Goal: Task Accomplishment & Management: Use online tool/utility

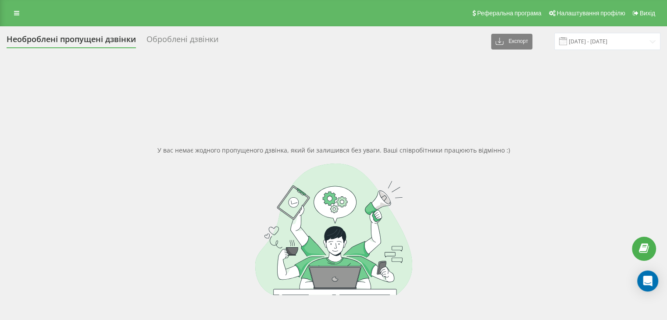
click at [3, 11] on div "Реферальна програма Налаштування профілю Вихід" at bounding box center [333, 13] width 667 height 26
click at [16, 11] on icon at bounding box center [16, 13] width 5 height 6
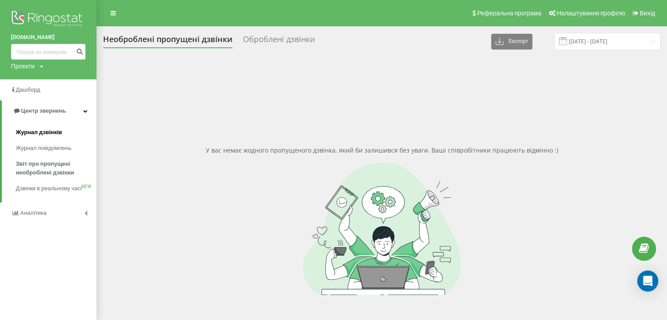
click at [46, 128] on link "Журнал дзвінків" at bounding box center [56, 133] width 81 height 16
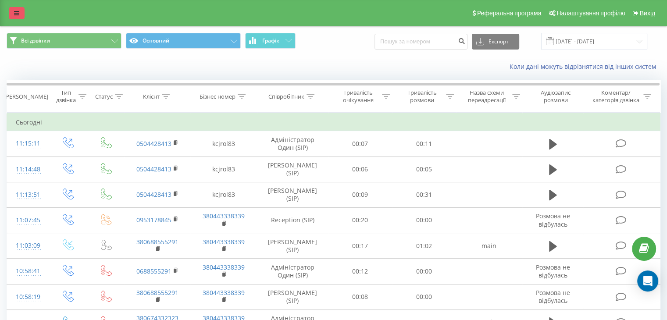
click at [16, 13] on icon at bounding box center [16, 13] width 5 height 6
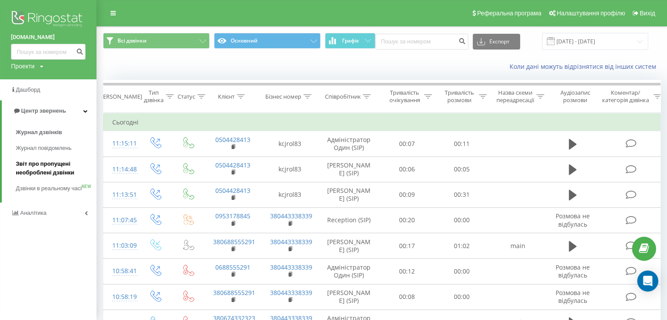
click at [27, 169] on span "Звіт про пропущені необроблені дзвінки" at bounding box center [54, 169] width 76 height 18
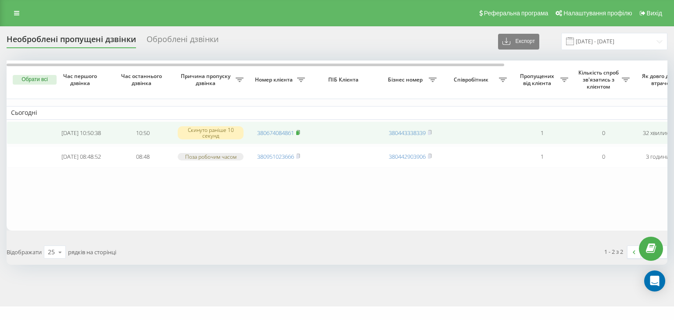
click at [296, 135] on icon at bounding box center [298, 132] width 4 height 5
click at [271, 133] on link "380674084861" at bounding box center [275, 133] width 37 height 8
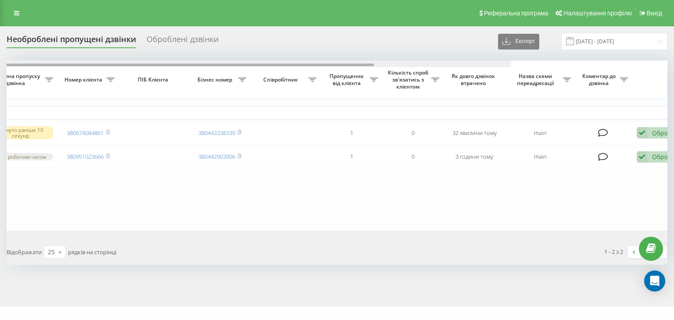
scroll to position [0, 216]
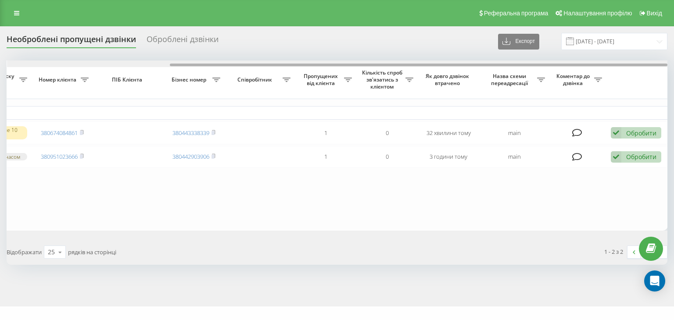
drag, startPoint x: 212, startPoint y: 66, endPoint x: 637, endPoint y: 104, distance: 426.6
click at [403, 66] on div at bounding box center [418, 65] width 497 height 3
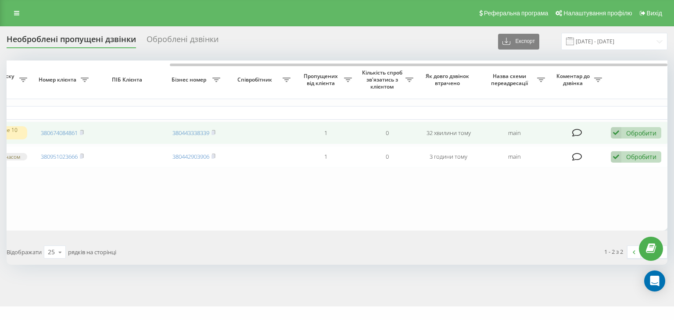
click at [635, 134] on div "Обробити" at bounding box center [641, 133] width 30 height 8
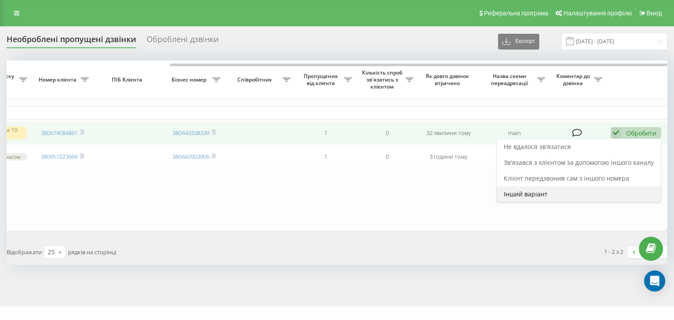
click at [570, 194] on div "Інший варіант" at bounding box center [578, 194] width 164 height 16
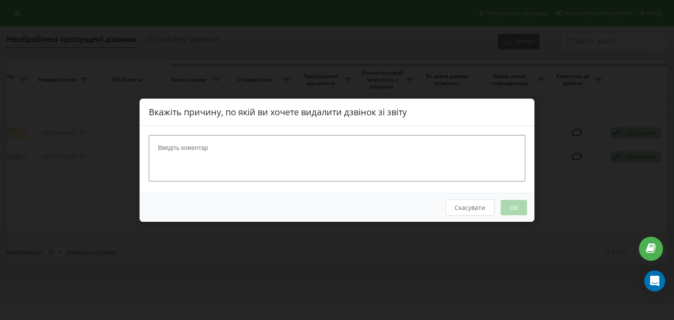
click at [263, 174] on textarea at bounding box center [337, 158] width 376 height 46
drag, startPoint x: 524, startPoint y: 208, endPoint x: 519, endPoint y: 207, distance: 5.3
click at [523, 208] on div "Скасувати OK" at bounding box center [336, 207] width 395 height 29
click at [462, 205] on button "Скасувати" at bounding box center [469, 207] width 49 height 16
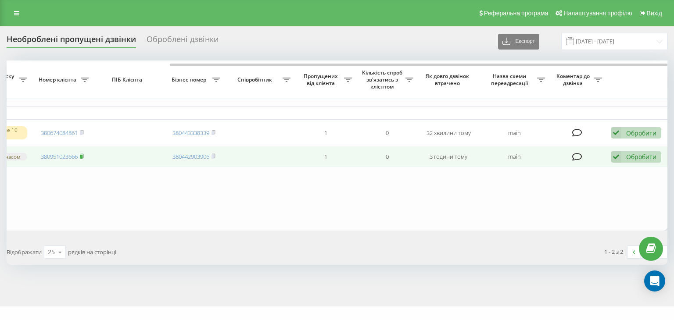
click at [83, 158] on icon at bounding box center [81, 156] width 3 height 4
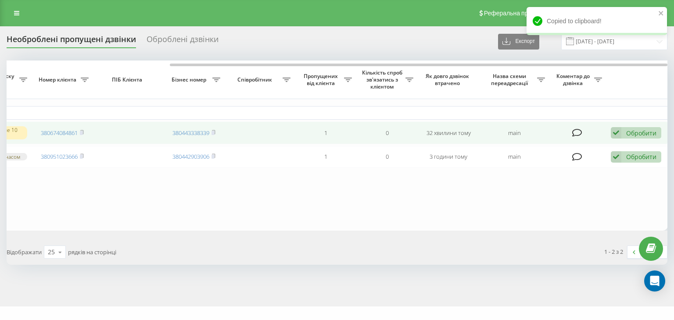
click at [631, 131] on div "Обробити" at bounding box center [641, 133] width 30 height 8
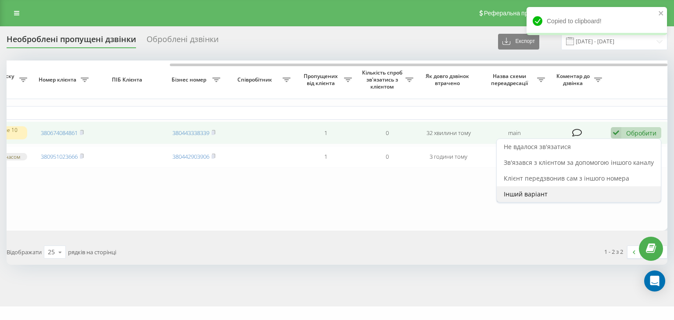
click at [617, 190] on div "Інший варіант" at bounding box center [578, 194] width 164 height 16
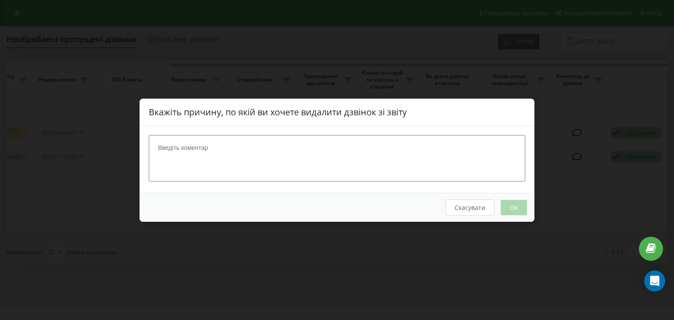
click at [412, 175] on textarea at bounding box center [337, 158] width 376 height 46
type textarea "опрацьована"
click at [519, 205] on button "OK" at bounding box center [513, 207] width 26 height 15
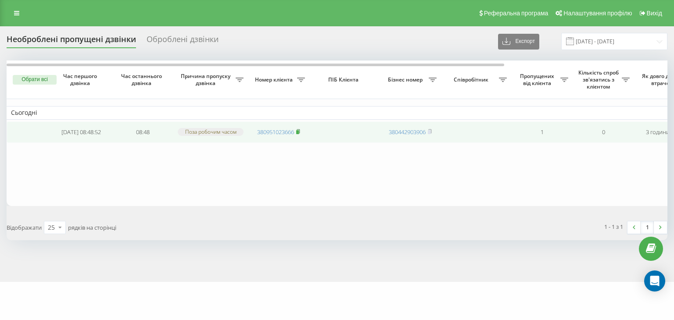
click at [297, 133] on rect at bounding box center [297, 132] width 3 height 4
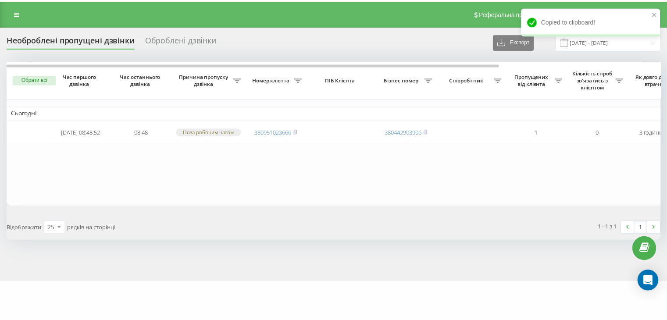
scroll to position [0, 216]
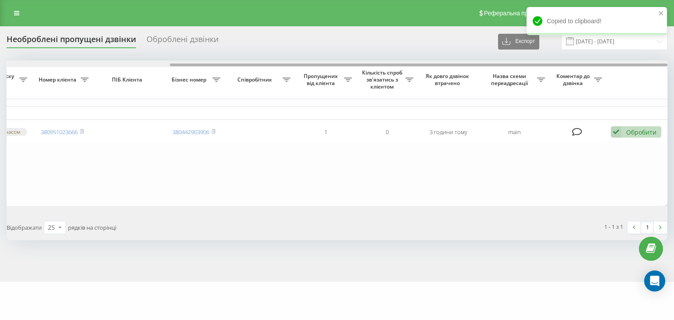
drag, startPoint x: 354, startPoint y: 64, endPoint x: 579, endPoint y: 77, distance: 225.3
click at [577, 76] on div "Обрати всі Час першого дзвінка Час останнього дзвінка Причина пропуску дзвінка …" at bounding box center [337, 133] width 660 height 145
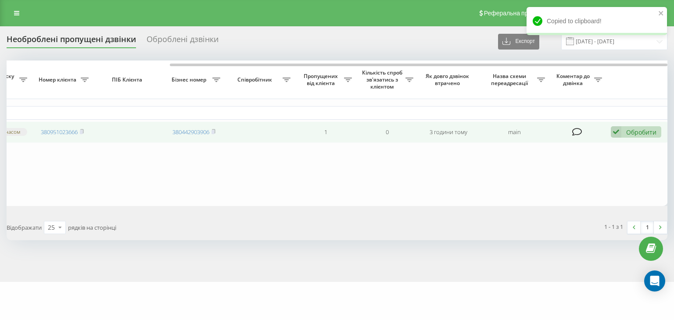
click at [640, 127] on div "Обробити Не вдалося зв'язатися Зв'язався з клієнтом за допомогою іншого каналу …" at bounding box center [635, 132] width 50 height 12
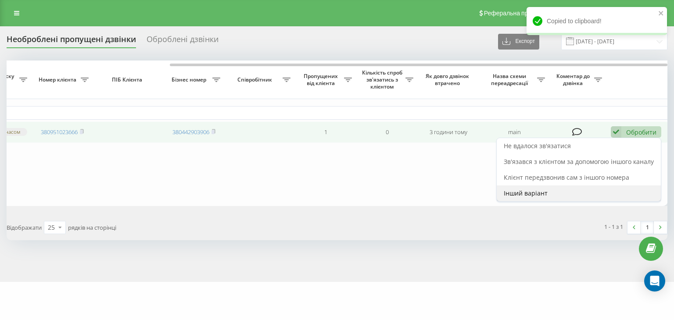
click at [563, 192] on div "Інший варіант" at bounding box center [578, 193] width 164 height 16
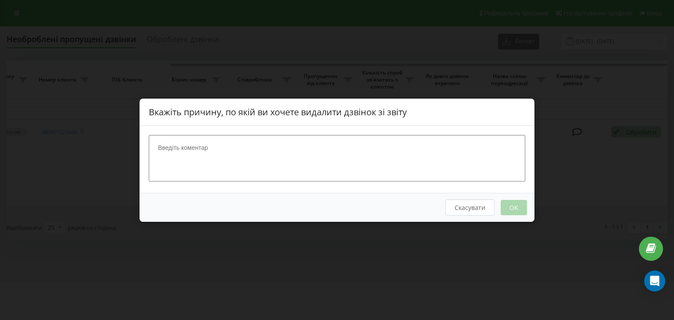
click at [434, 166] on textarea at bounding box center [337, 158] width 376 height 46
type textarea "опрацьовано"
click at [514, 202] on button "OK" at bounding box center [513, 207] width 26 height 15
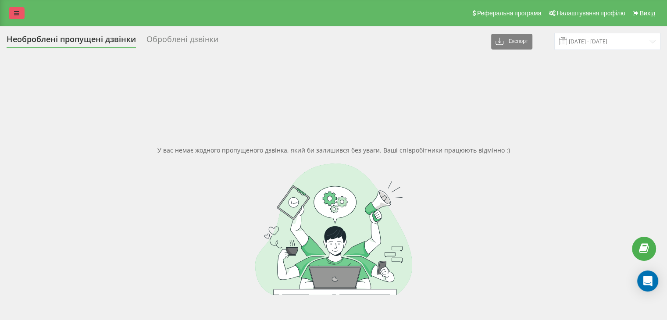
click at [17, 13] on icon at bounding box center [16, 13] width 5 height 6
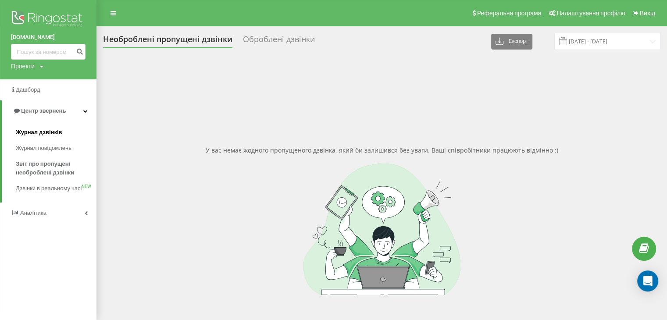
click at [28, 134] on span "Журнал дзвінків" at bounding box center [39, 132] width 46 height 9
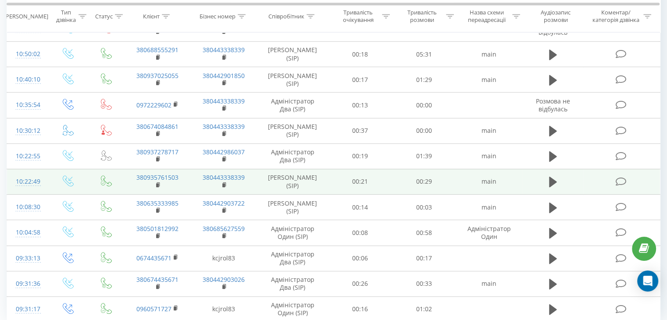
scroll to position [435, 0]
